Goal: Information Seeking & Learning: Learn about a topic

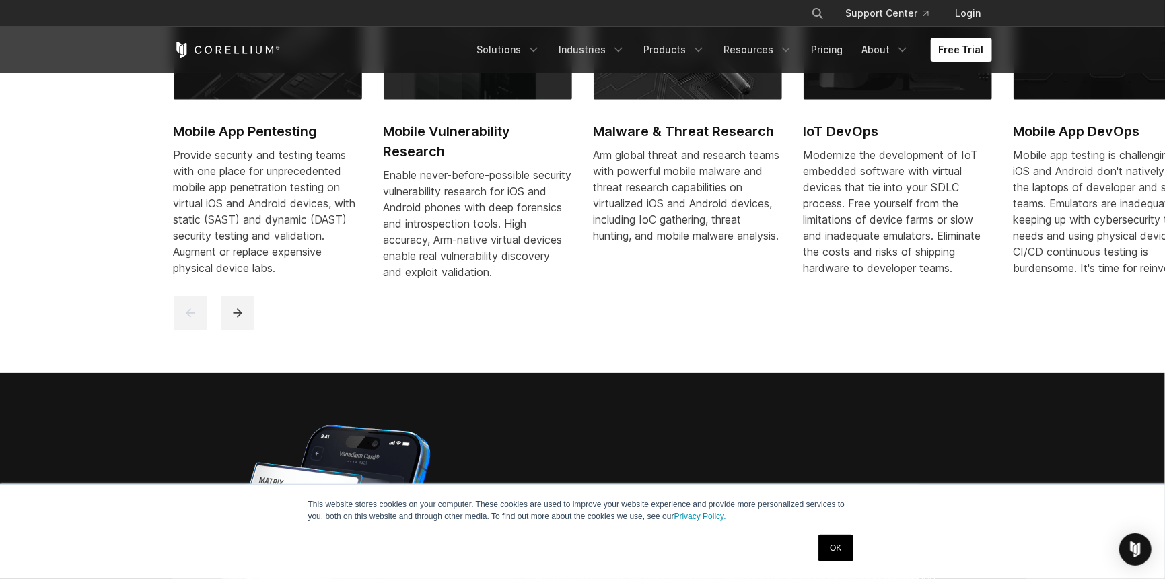
scroll to position [673, 0]
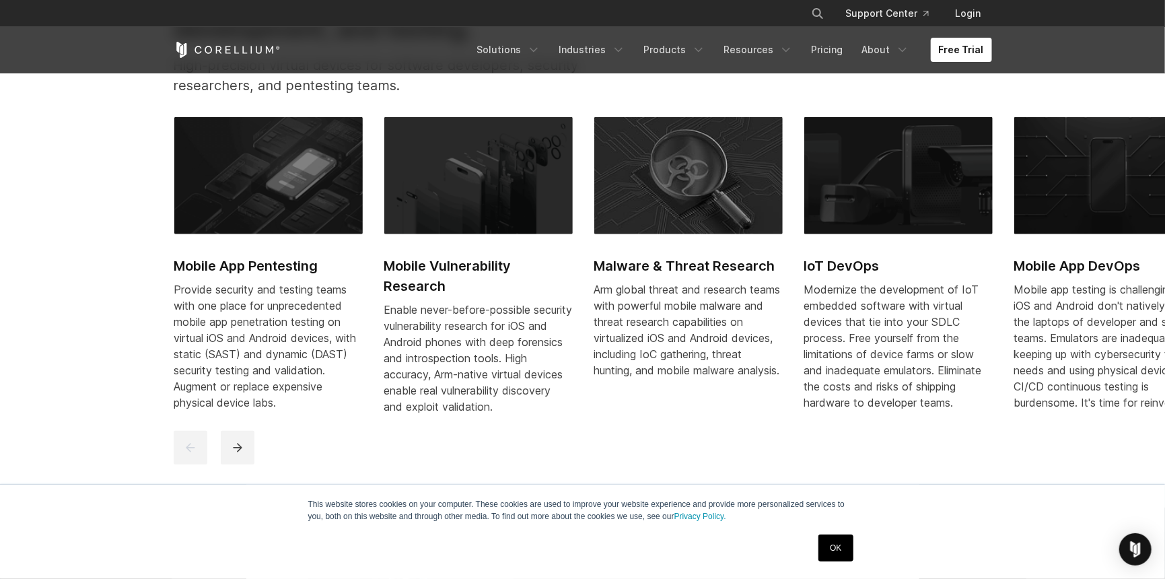
drag, startPoint x: 384, startPoint y: 308, endPoint x: 400, endPoint y: 241, distance: 69.1
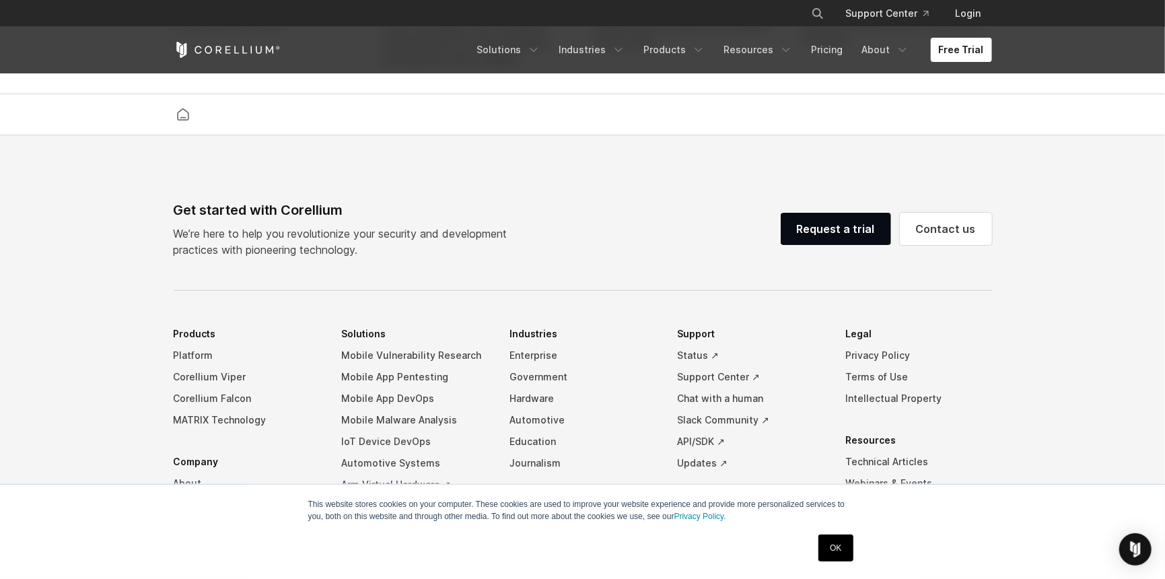
scroll to position [3166, 0]
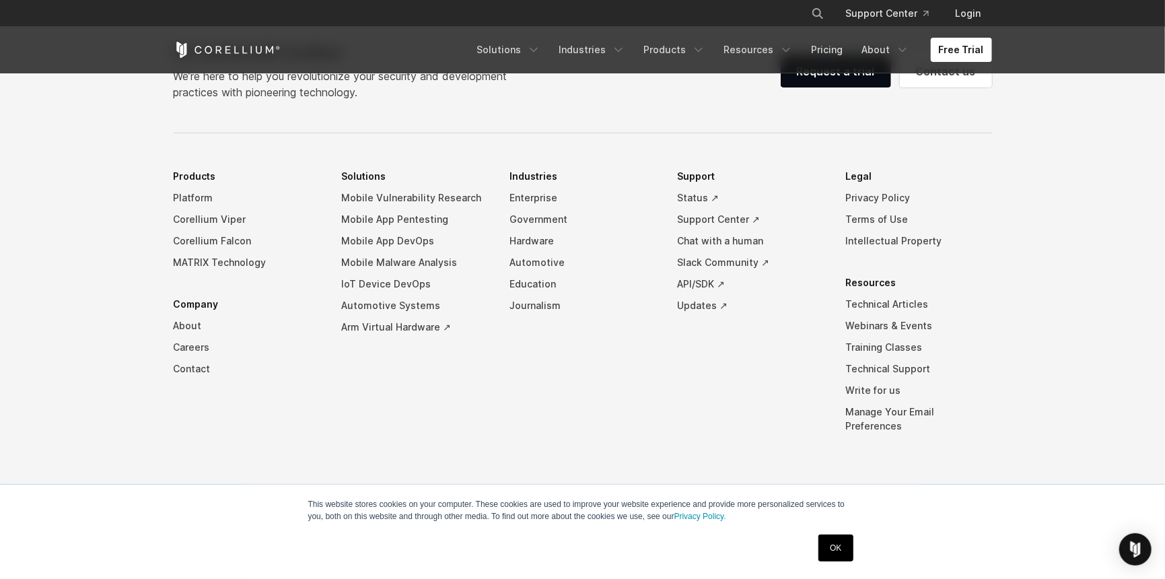
drag, startPoint x: 400, startPoint y: 113, endPoint x: 111, endPoint y: 464, distance: 454.2
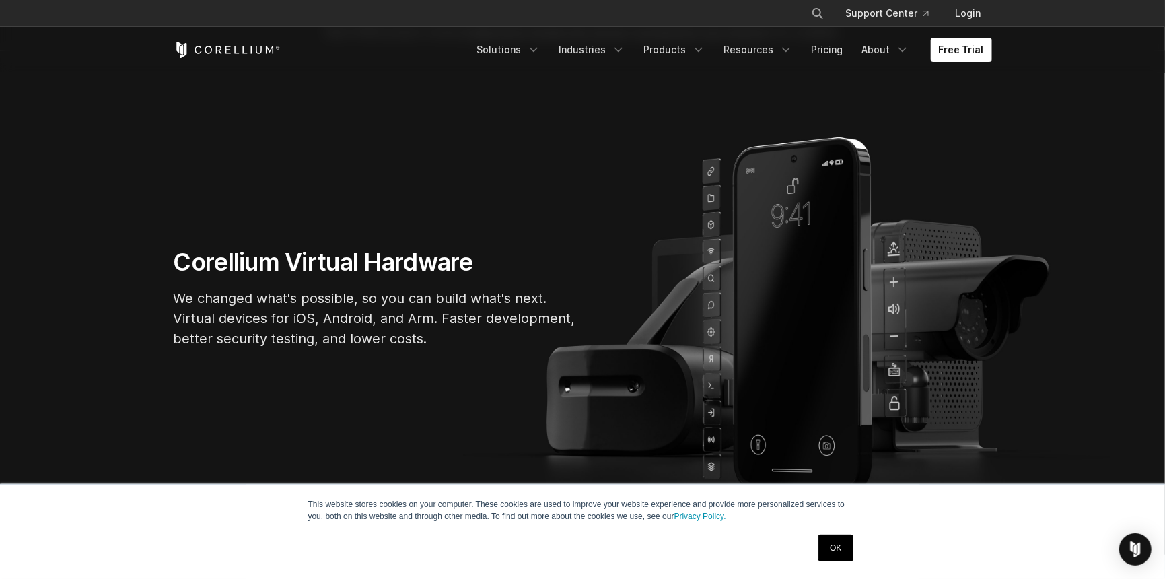
scroll to position [0, 0]
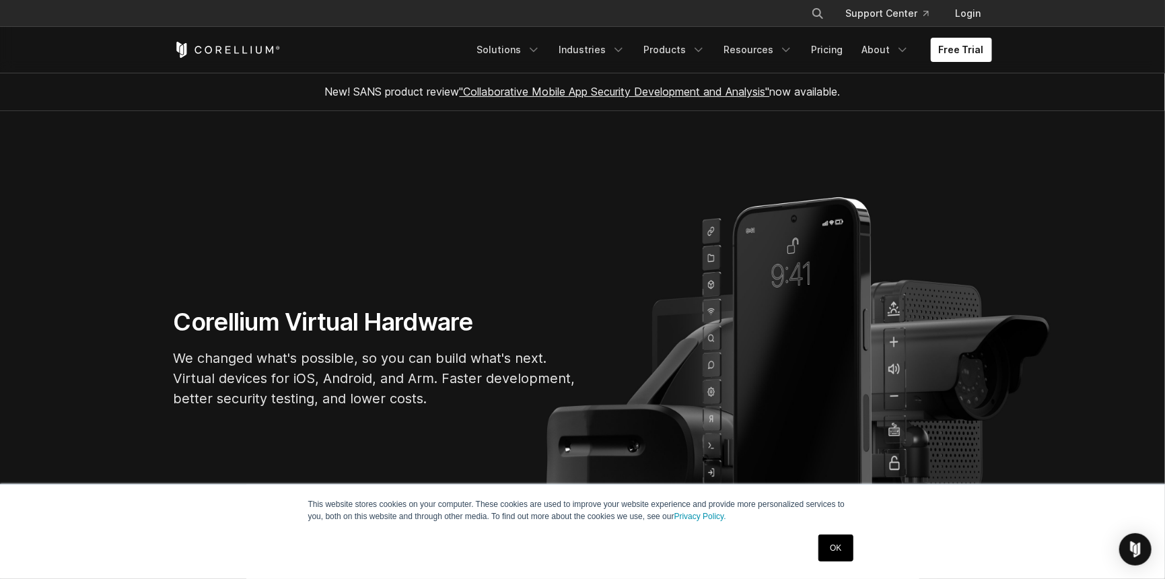
drag, startPoint x: 87, startPoint y: 426, endPoint x: 78, endPoint y: 260, distance: 166.5
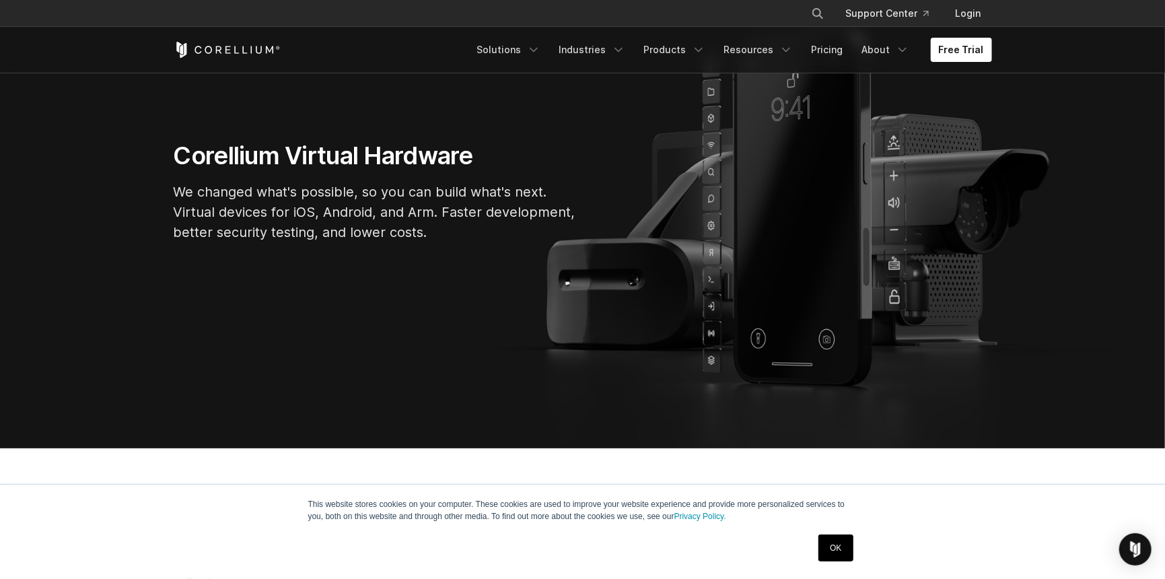
scroll to position [211, 0]
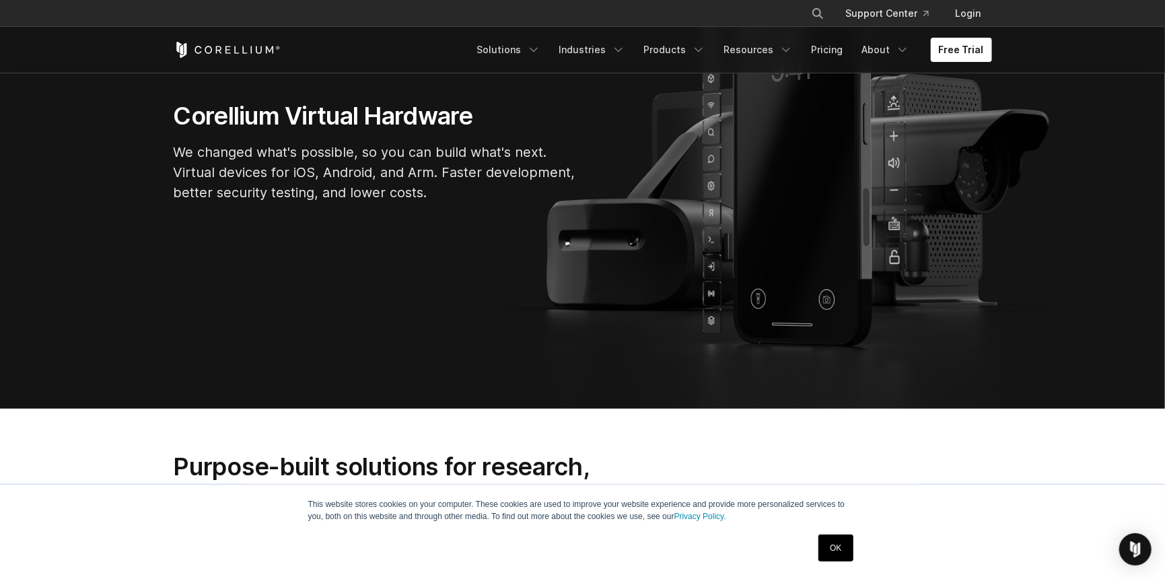
drag, startPoint x: 261, startPoint y: 186, endPoint x: 171, endPoint y: 237, distance: 103.7
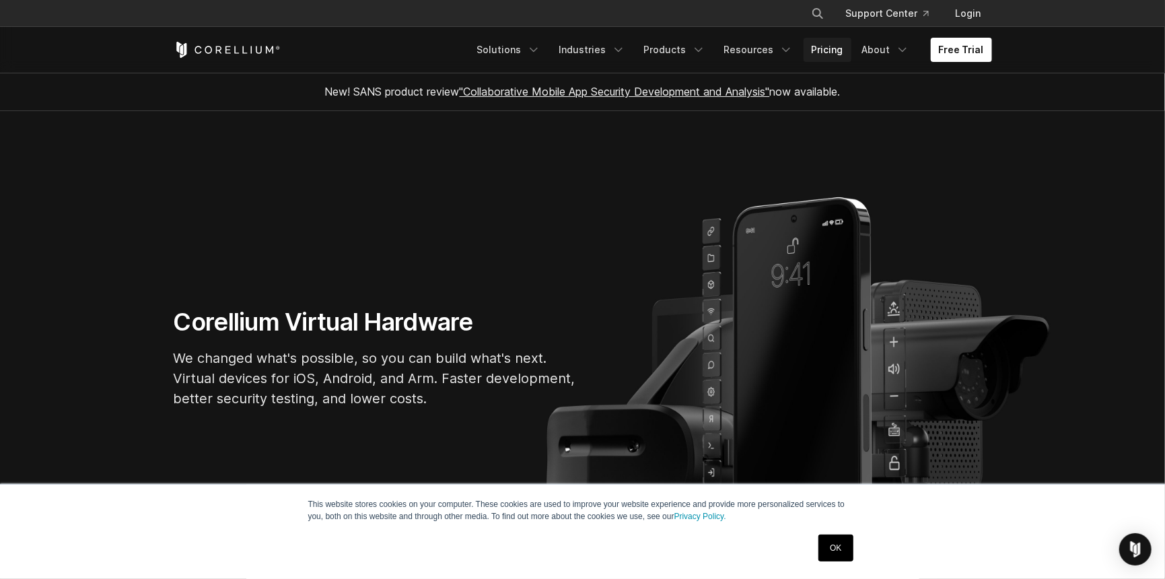
click at [824, 49] on link "Pricing" at bounding box center [828, 50] width 48 height 24
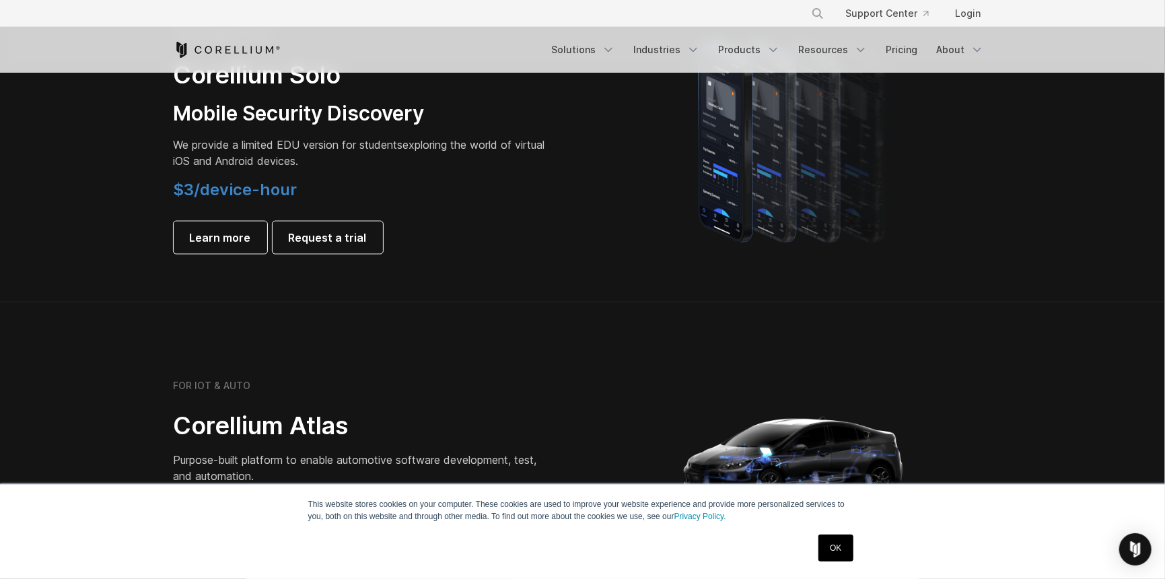
scroll to position [942, 0]
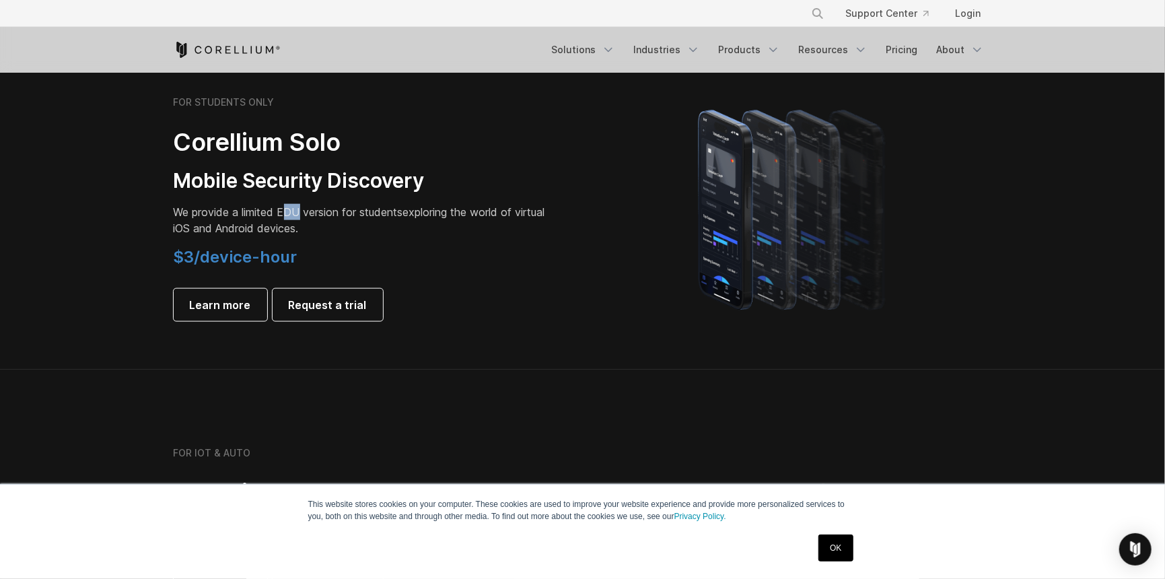
drag, startPoint x: 283, startPoint y: 209, endPoint x: 300, endPoint y: 209, distance: 17.5
click at [300, 209] on span "We provide a limited EDU version for students" at bounding box center [288, 211] width 229 height 13
click at [283, 211] on span "We provide a limited EDU version for students" at bounding box center [288, 211] width 229 height 13
drag, startPoint x: 278, startPoint y: 211, endPoint x: 297, endPoint y: 211, distance: 18.8
click at [297, 211] on span "We provide a limited EDU version for students" at bounding box center [288, 211] width 229 height 13
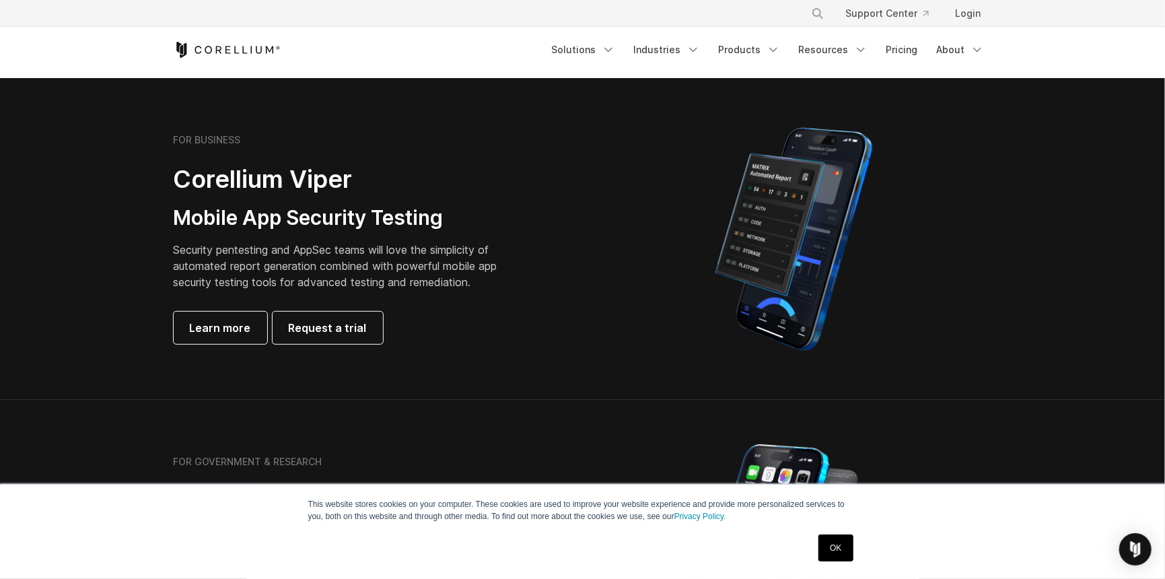
scroll to position [202, 0]
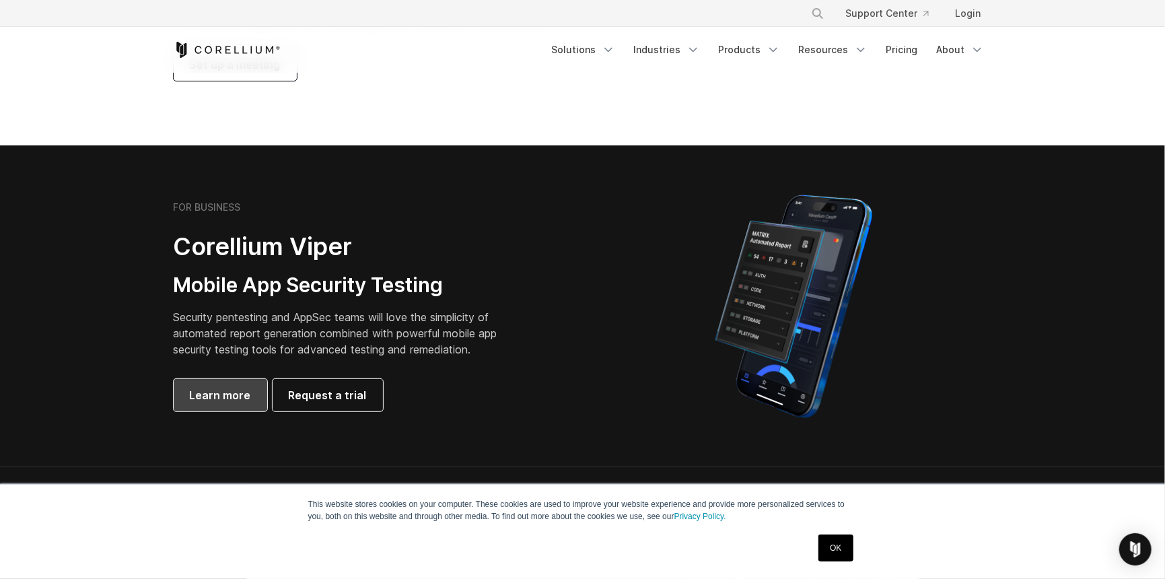
click at [215, 388] on span "Learn more" at bounding box center [220, 395] width 61 height 16
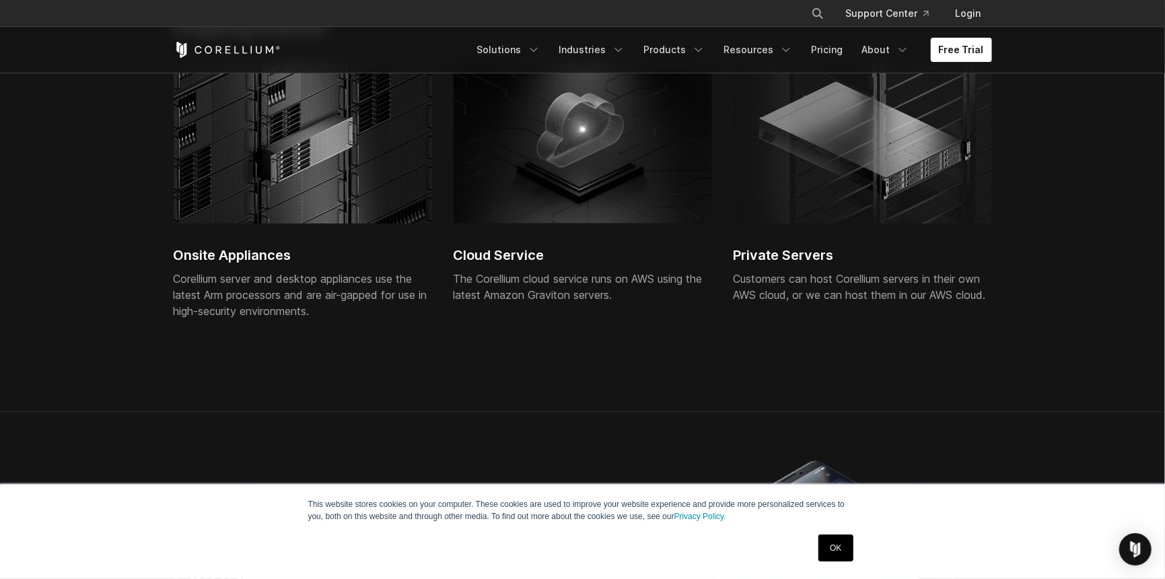
scroll to position [2942, 0]
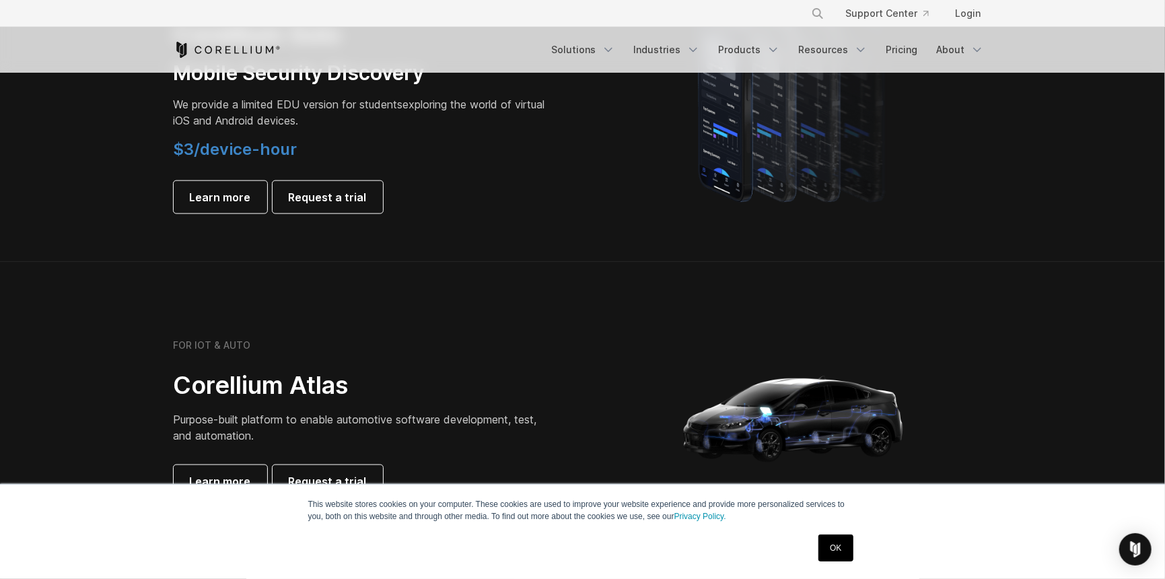
drag, startPoint x: 709, startPoint y: 221, endPoint x: 647, endPoint y: 347, distance: 140.9
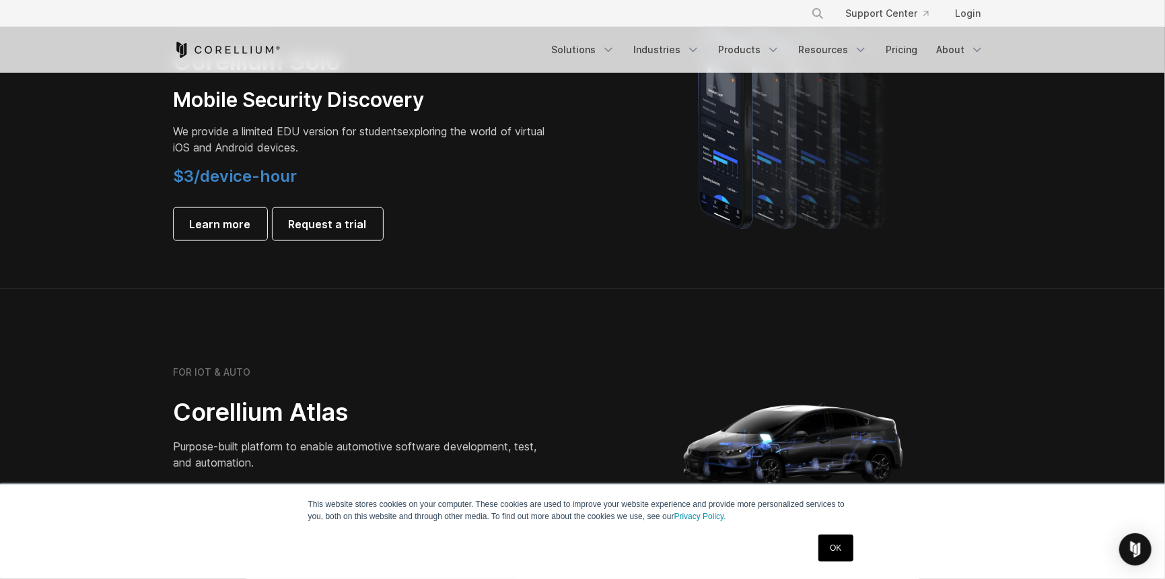
scroll to position [1016, 0]
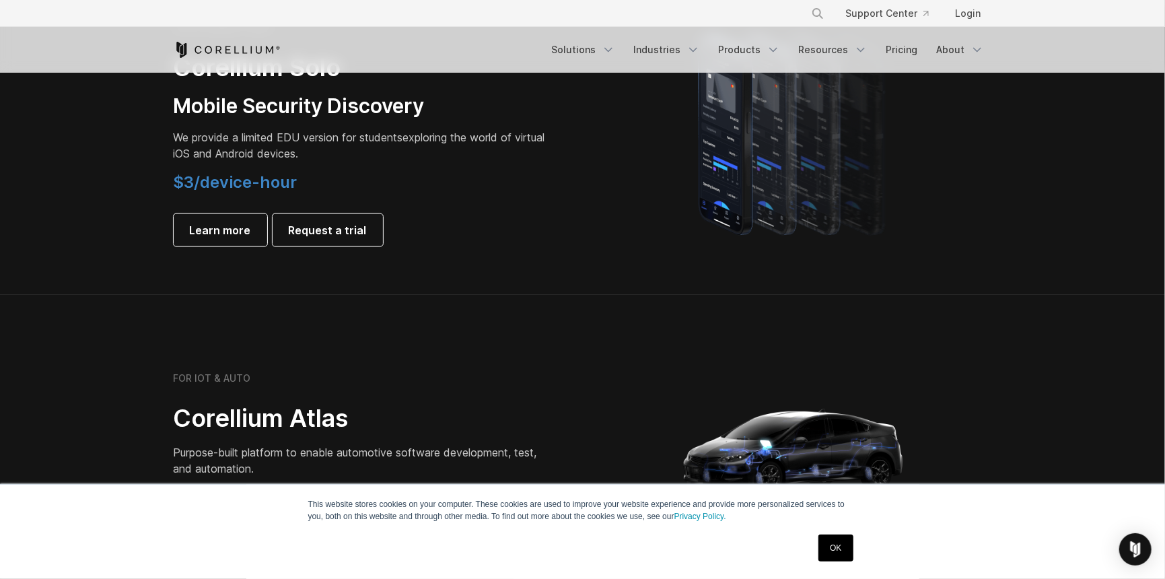
drag, startPoint x: 600, startPoint y: 369, endPoint x: 573, endPoint y: 313, distance: 62.6
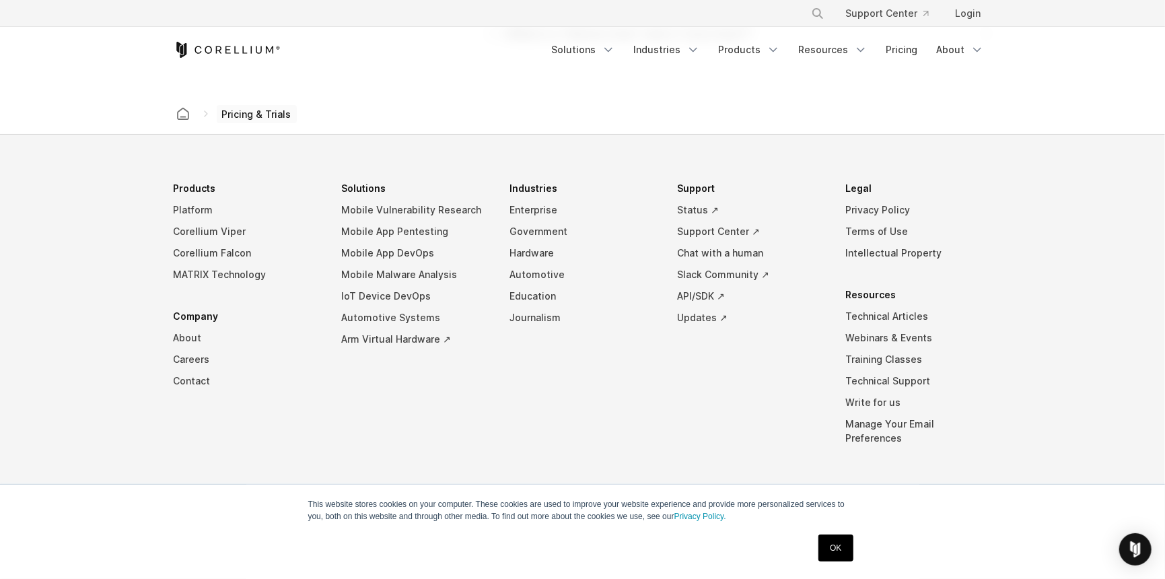
drag, startPoint x: 561, startPoint y: 244, endPoint x: 452, endPoint y: 474, distance: 254.7
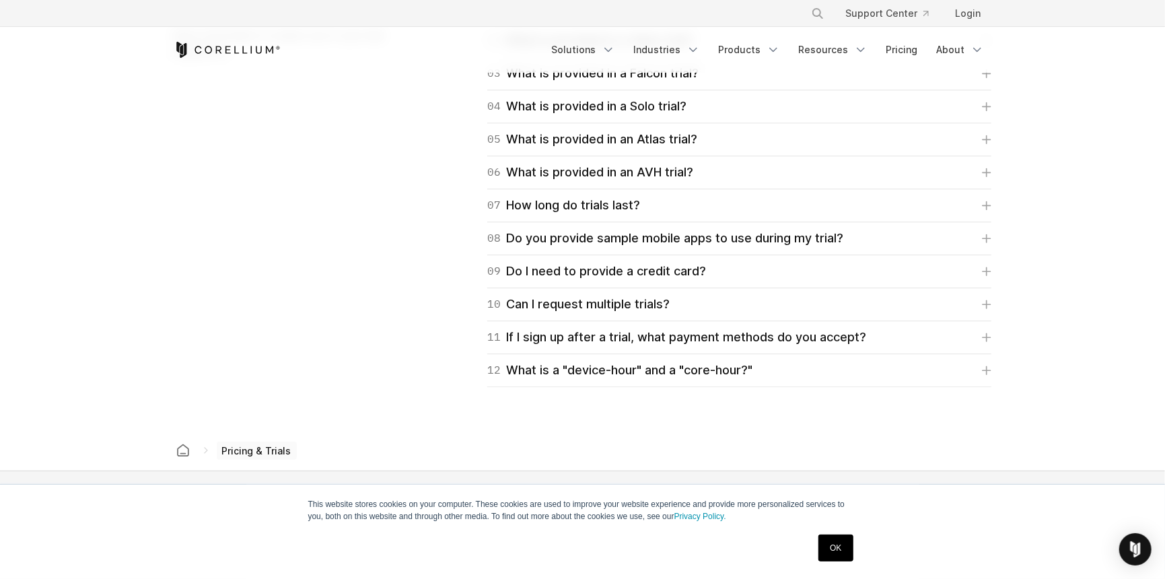
drag, startPoint x: 534, startPoint y: 448, endPoint x: 528, endPoint y: 258, distance: 189.9
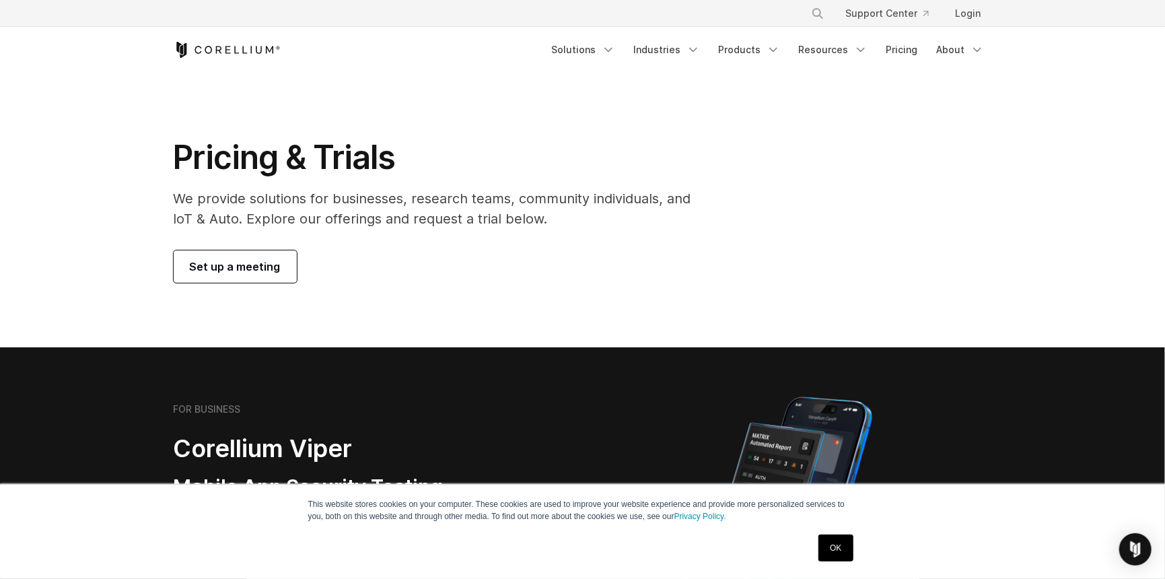
scroll to position [0, 0]
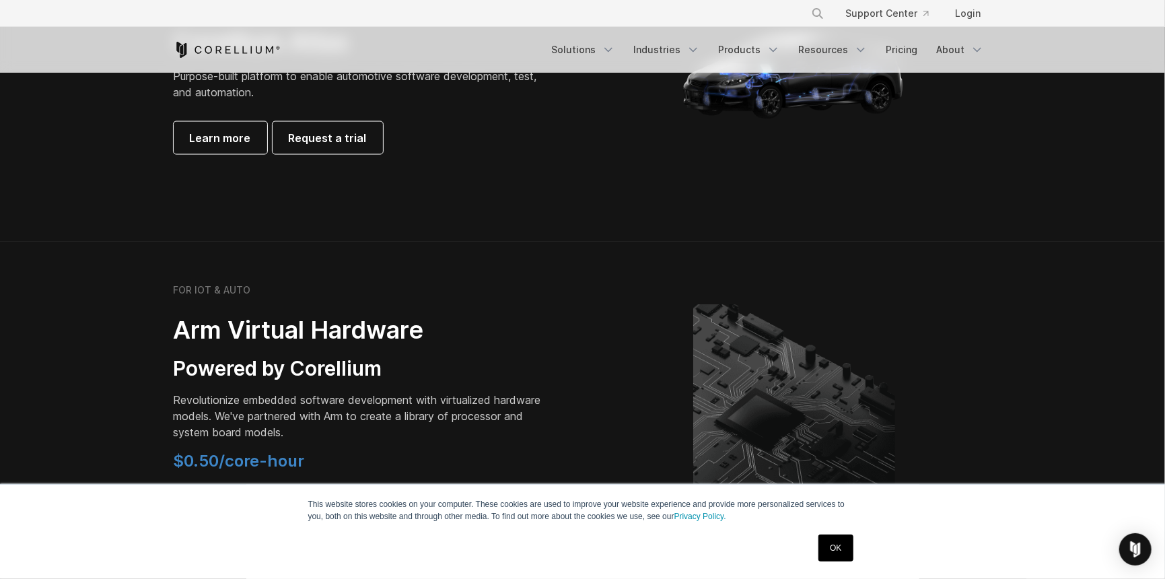
drag, startPoint x: 528, startPoint y: 219, endPoint x: 221, endPoint y: 536, distance: 440.7
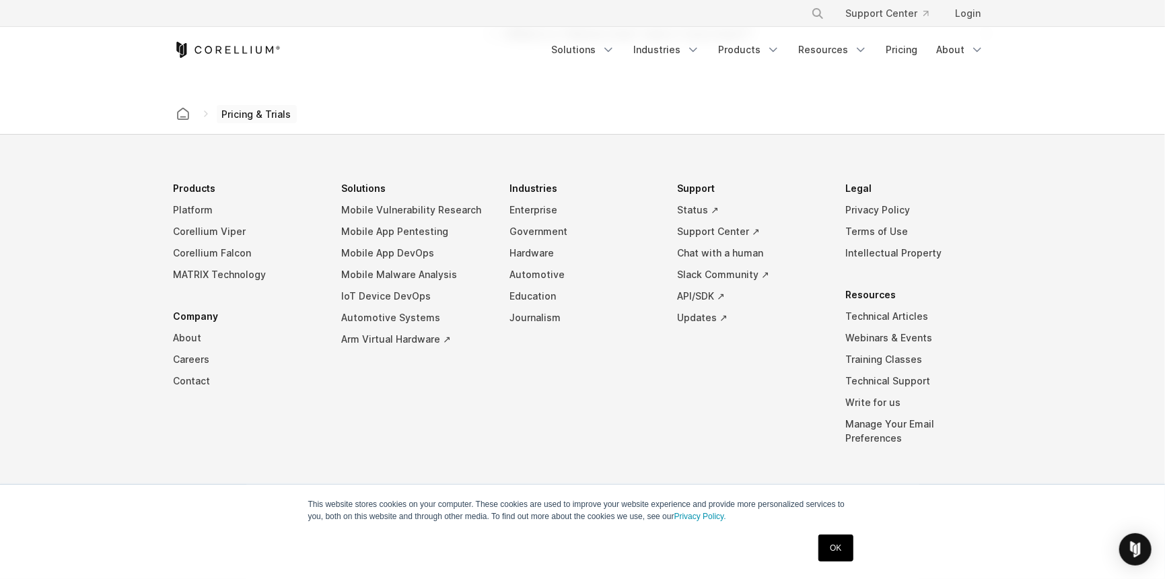
drag, startPoint x: 464, startPoint y: 324, endPoint x: 283, endPoint y: 531, distance: 275.2
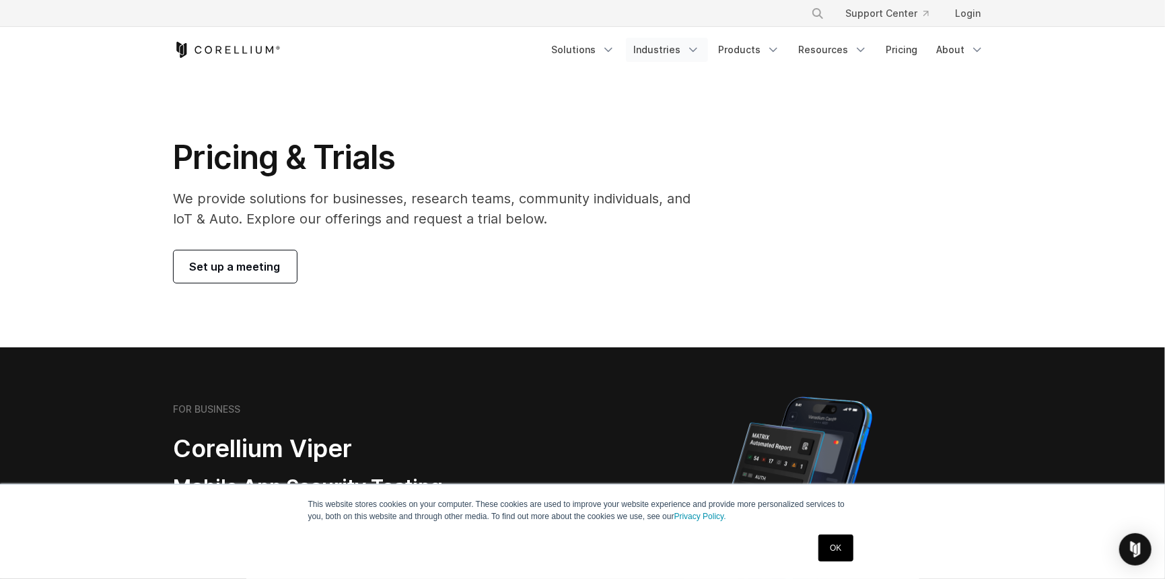
click at [688, 50] on link "Industries" at bounding box center [667, 50] width 82 height 24
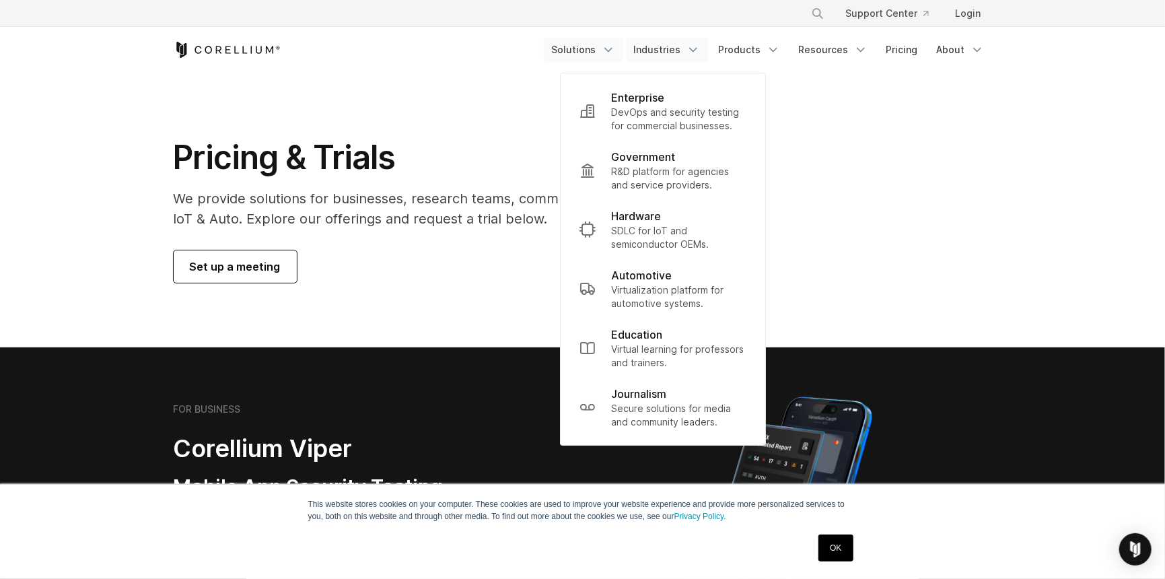
click at [582, 51] on link "Solutions" at bounding box center [583, 50] width 79 height 24
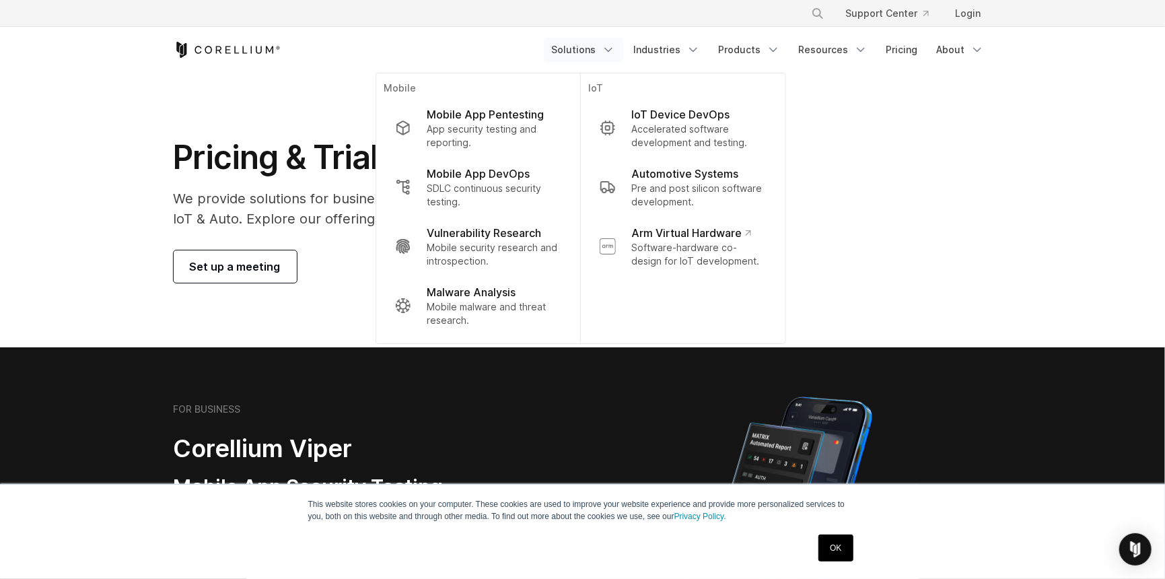
click at [269, 213] on p "We provide solutions for businesses, research teams, community individuals, and…" at bounding box center [442, 208] width 536 height 40
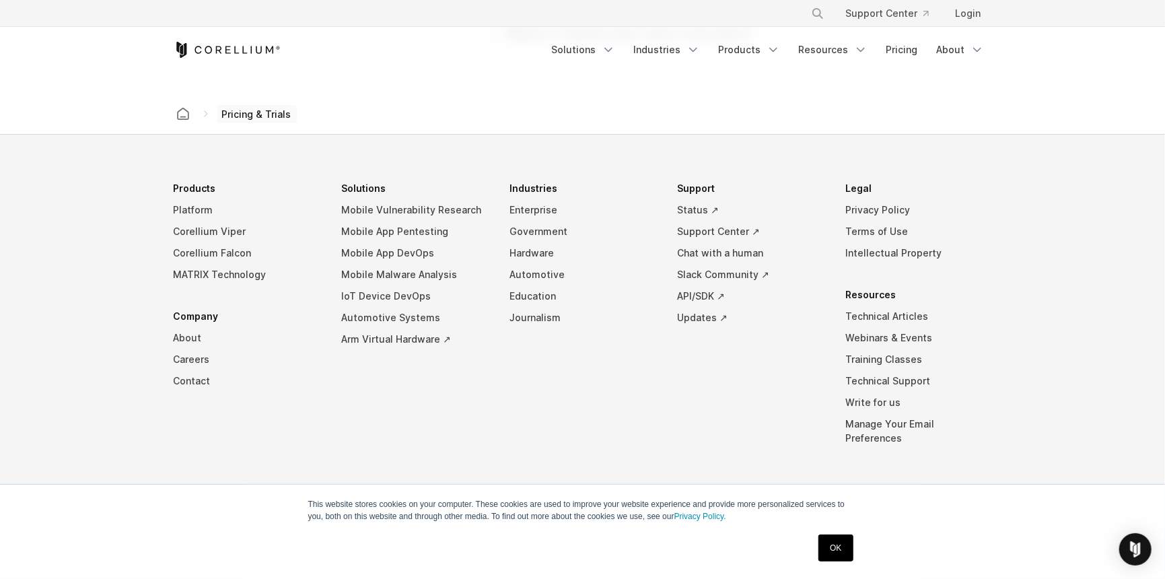
drag, startPoint x: 534, startPoint y: 73, endPoint x: 370, endPoint y: 421, distance: 384.4
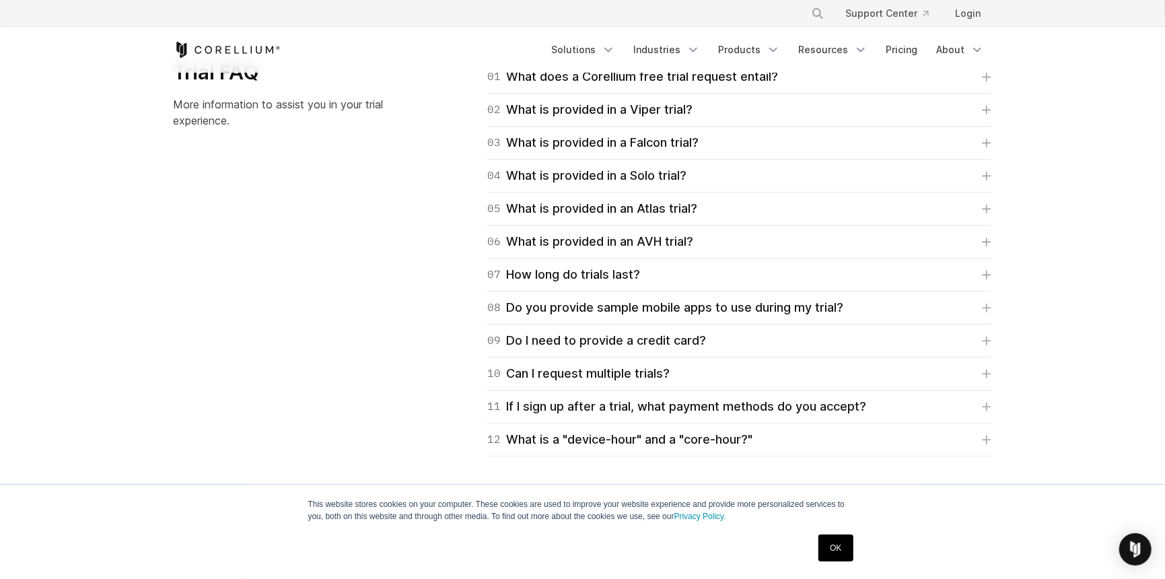
drag, startPoint x: 370, startPoint y: 421, endPoint x: 345, endPoint y: 266, distance: 157.5
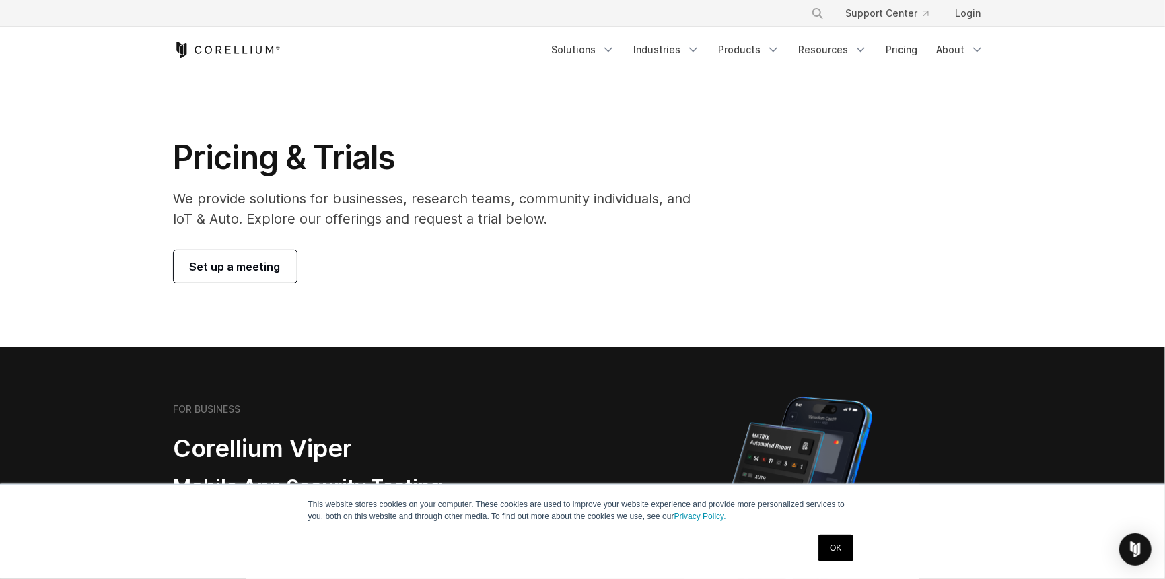
drag, startPoint x: 366, startPoint y: 264, endPoint x: 708, endPoint y: 92, distance: 382.8
click at [598, 41] on link "Solutions" at bounding box center [583, 50] width 79 height 24
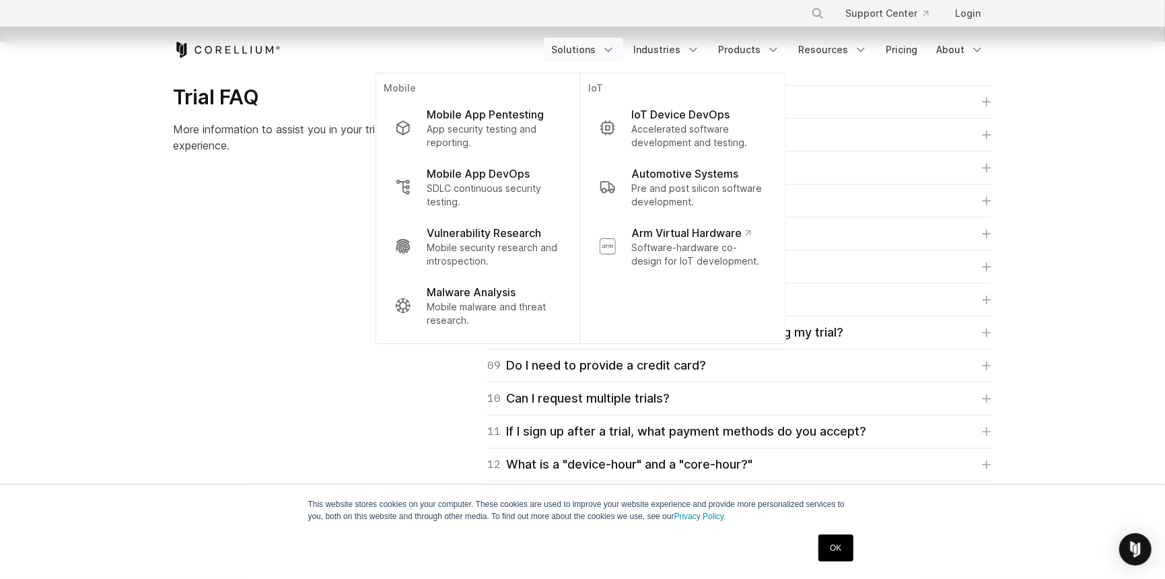
scroll to position [2372, 0]
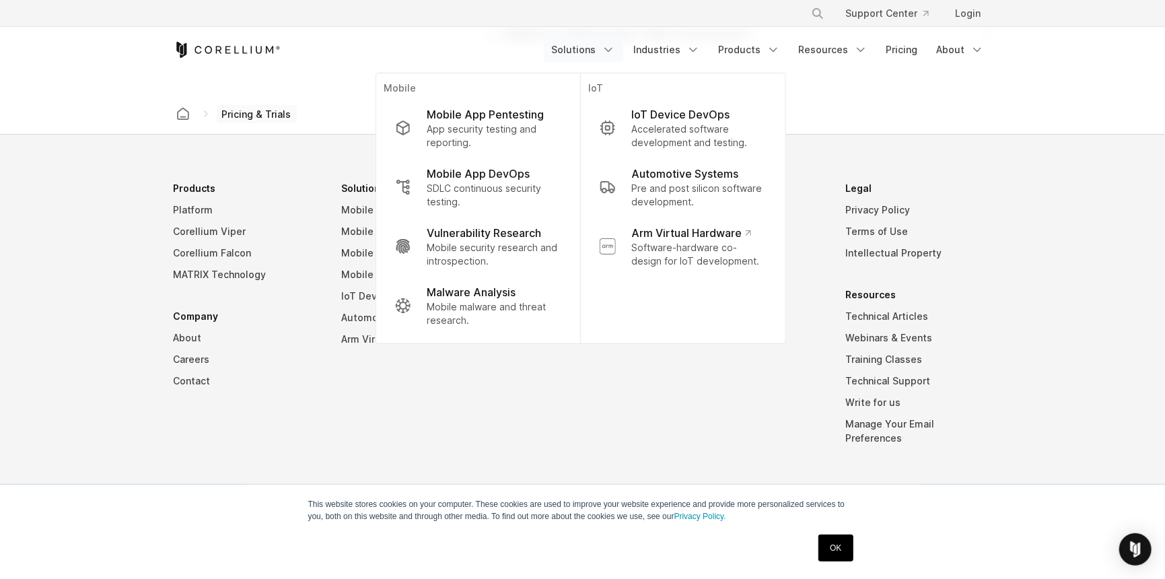
drag, startPoint x: 212, startPoint y: 142, endPoint x: 24, endPoint y: 544, distance: 443.5
drag, startPoint x: 80, startPoint y: 471, endPoint x: 82, endPoint y: 448, distance: 23.0
click at [82, 448] on footer "Products Platform Corellium Viper Corellium Falcon MATRIX Technology Company Ab…" at bounding box center [582, 364] width 1165 height 459
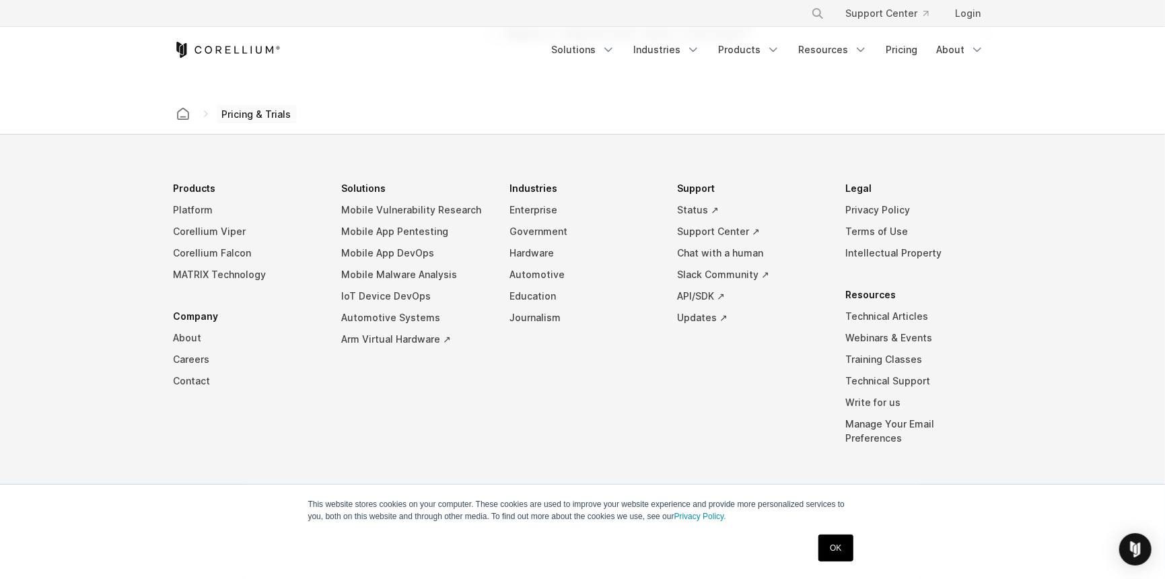
drag, startPoint x: 81, startPoint y: 355, endPoint x: 175, endPoint y: 510, distance: 181.2
click at [841, 557] on link "OK" at bounding box center [835, 547] width 34 height 27
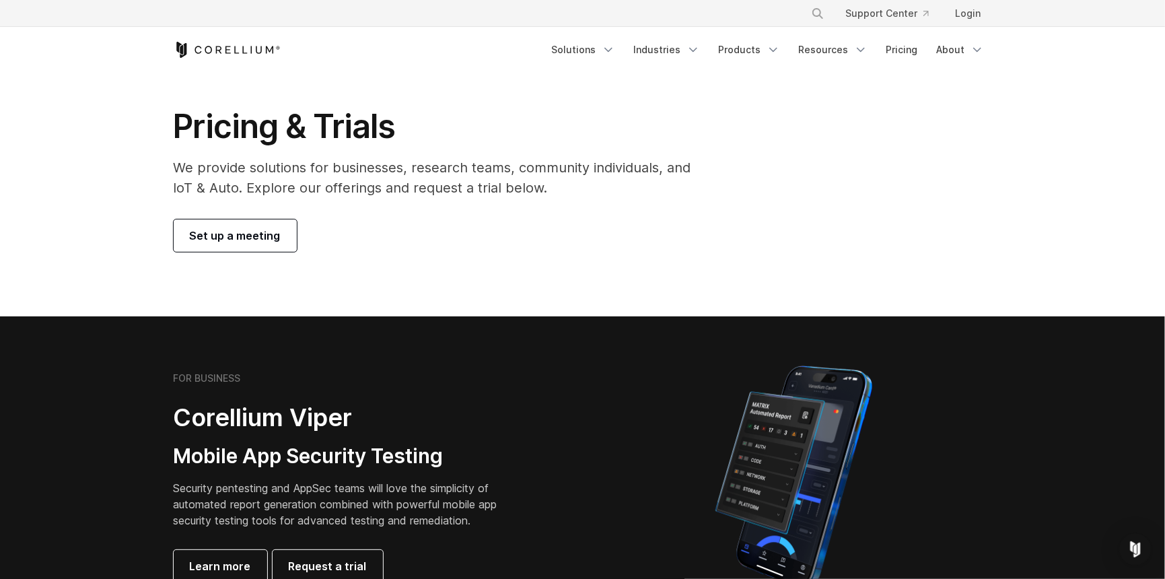
scroll to position [0, 0]
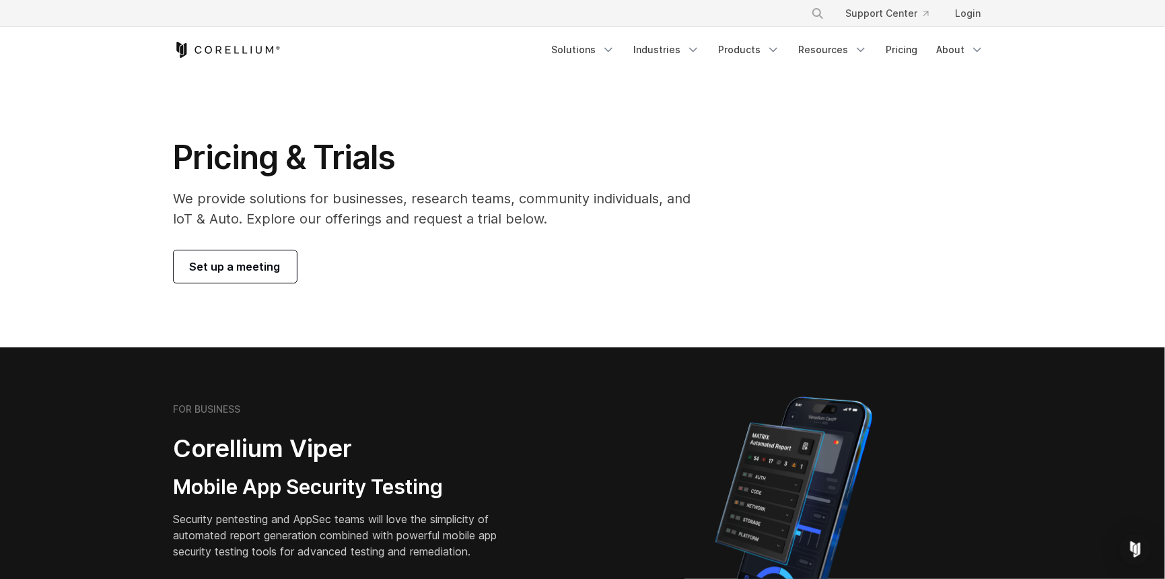
drag, startPoint x: 699, startPoint y: 504, endPoint x: 26, endPoint y: 230, distance: 725.9
